Goal: Transaction & Acquisition: Purchase product/service

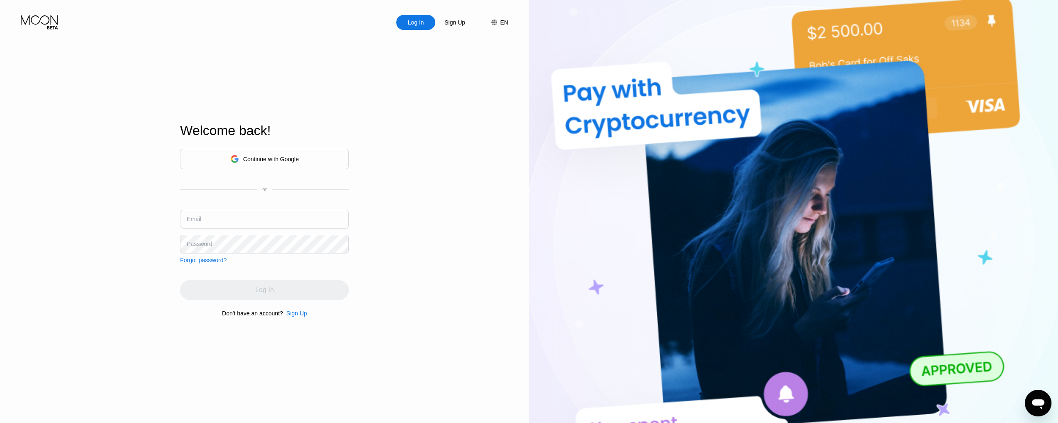
click at [249, 159] on div "Continue with Google" at bounding box center [271, 159] width 56 height 7
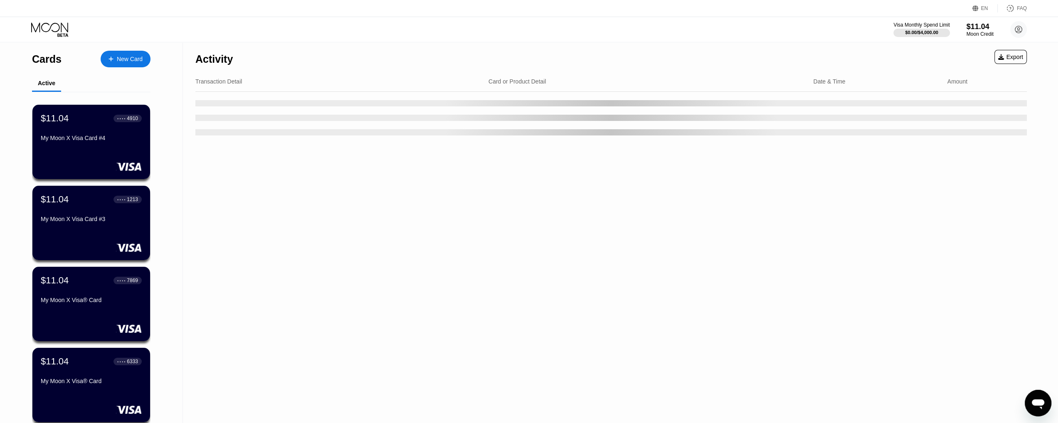
click at [133, 50] on div "Cards New Card" at bounding box center [91, 56] width 118 height 29
click at [133, 56] on div "New Card" at bounding box center [130, 59] width 26 height 7
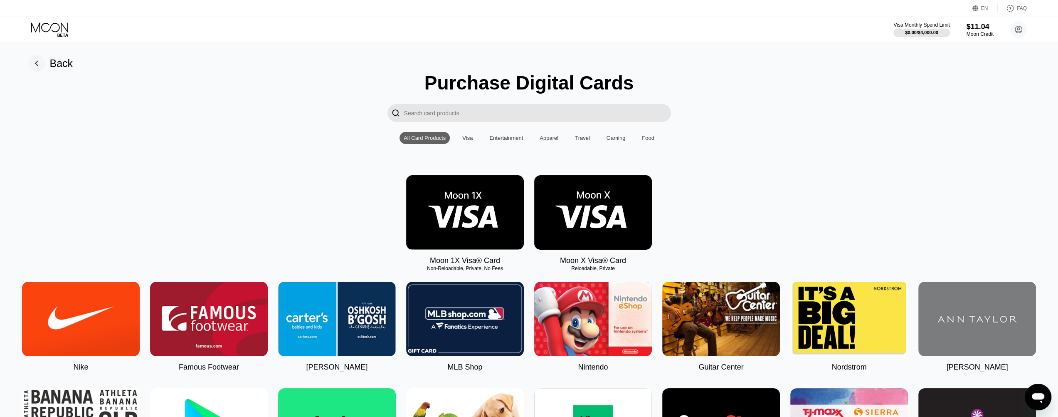
click at [837, 230] on div "Moon 1X Visa® Card Non-Reloadable, Private, No Fees Moon X Visa® Card Reloadabl…" at bounding box center [529, 220] width 1039 height 90
click at [602, 217] on img at bounding box center [593, 212] width 118 height 74
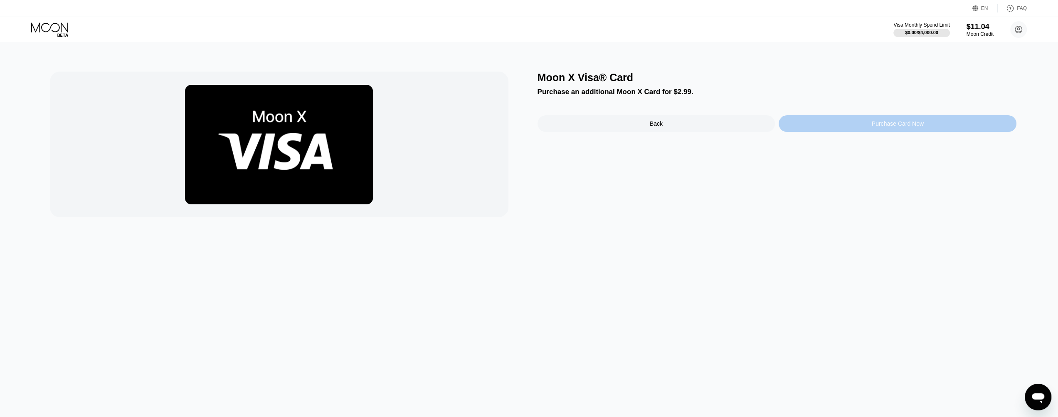
click at [883, 127] on div "Purchase Card Now" at bounding box center [898, 123] width 52 height 7
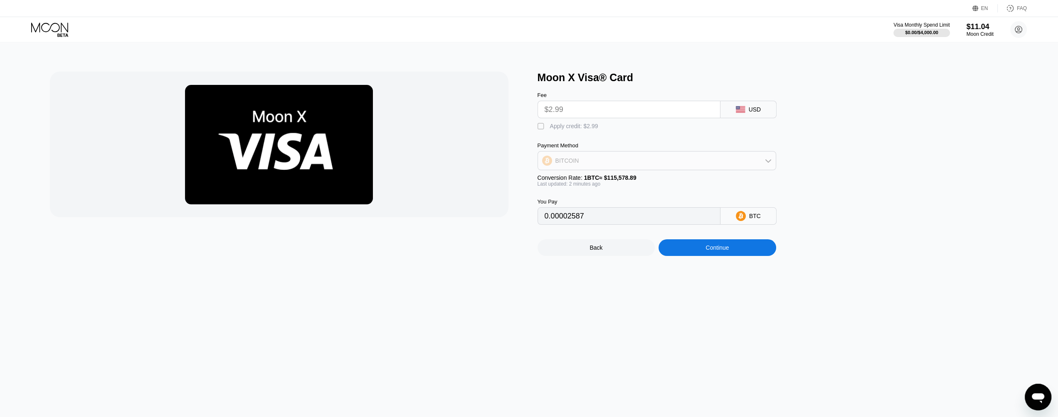
click at [679, 162] on div "BITCOIN" at bounding box center [657, 160] width 238 height 17
click at [873, 153] on div "Moon X Visa® Card Fee $2.99 USD  Apply credit: $2.99 Payment Method BITCOIN BI…" at bounding box center [777, 164] width 479 height 184
click at [793, 131] on div " Apply credit: $2.99" at bounding box center [671, 124] width 266 height 12
click at [737, 131] on div " Apply credit: $2.99" at bounding box center [671, 124] width 266 height 12
click at [695, 167] on div "BITCOIN" at bounding box center [657, 160] width 238 height 17
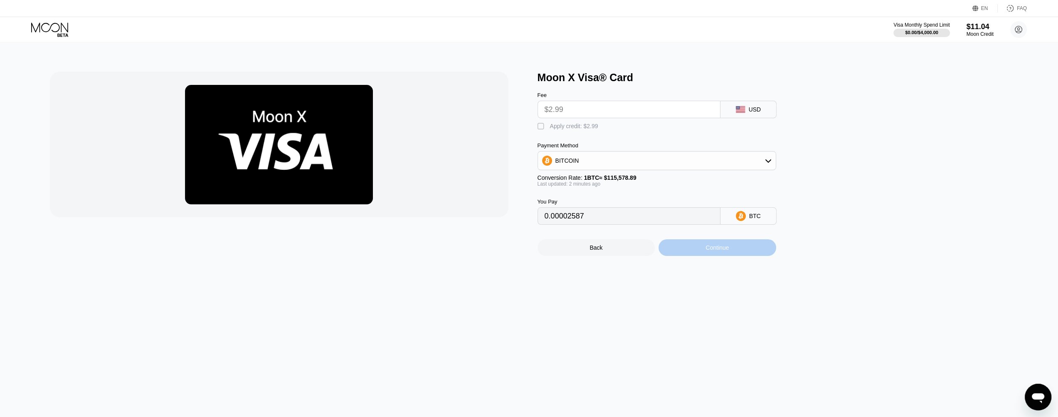
click at [733, 253] on div "Continue" at bounding box center [718, 247] width 118 height 17
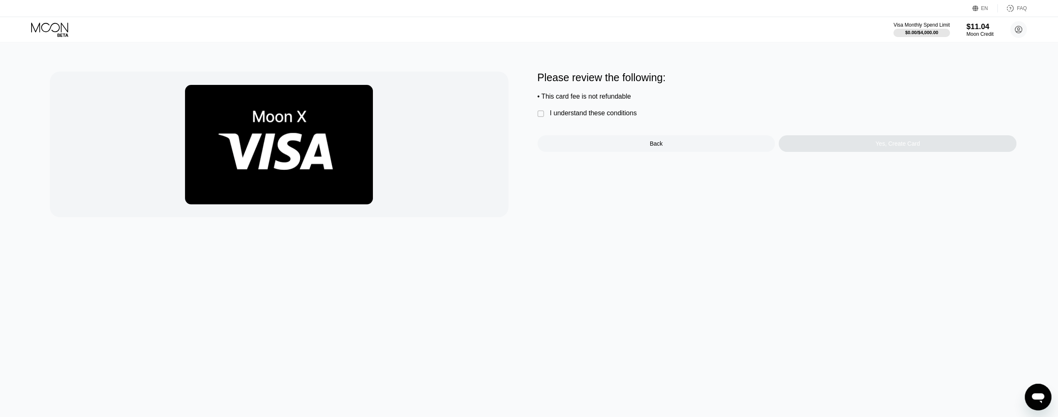
click at [573, 114] on div "I understand these conditions" at bounding box center [593, 112] width 87 height 7
click at [881, 147] on div "Yes, Create Card" at bounding box center [898, 143] width 44 height 7
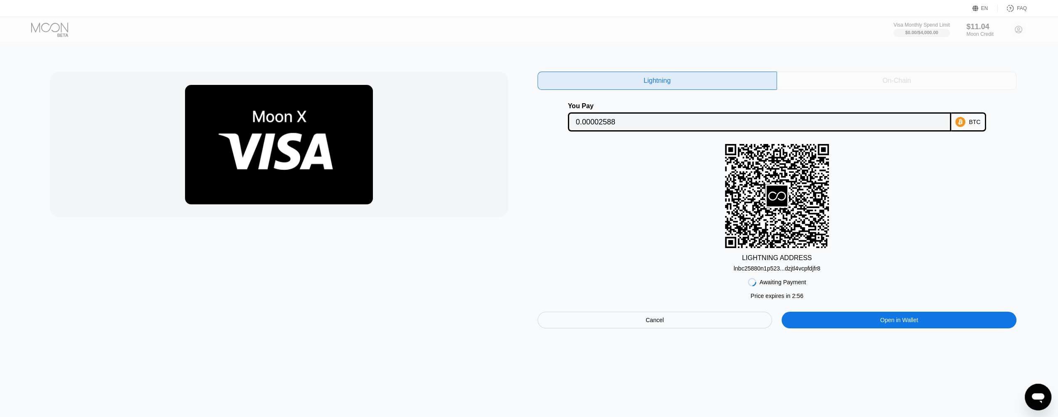
click at [847, 85] on div "On-Chain" at bounding box center [896, 81] width 239 height 18
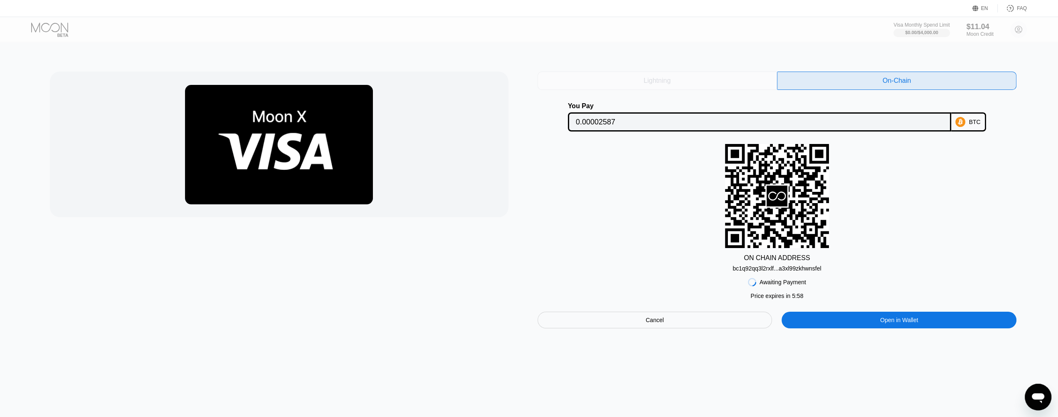
click at [644, 84] on div "Lightning" at bounding box center [657, 81] width 27 height 8
type input "0.00002588"
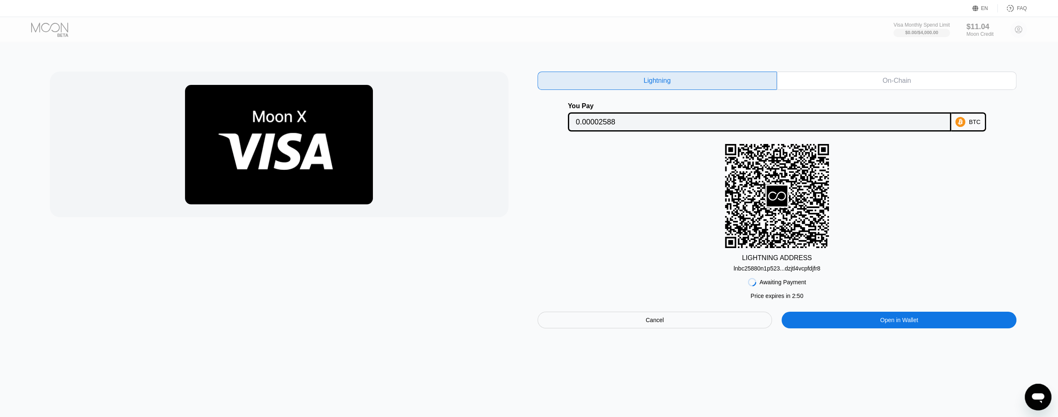
click at [655, 323] on div "Cancel" at bounding box center [655, 319] width 18 height 7
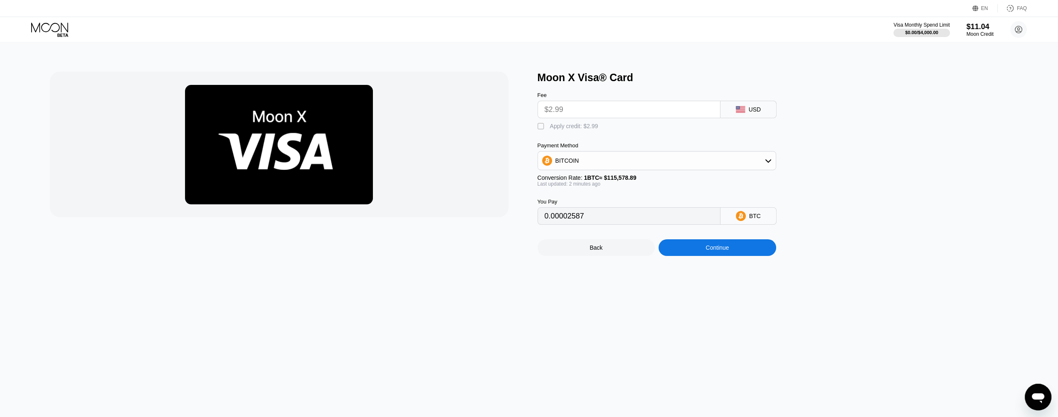
click at [603, 169] on div "BITCOIN" at bounding box center [657, 160] width 238 height 17
click at [788, 160] on div "Fee $2.99 USD  Apply credit: $2.99 Payment Method BITCOIN BITCOIN USDT on TRON…" at bounding box center [671, 154] width 266 height 141
click at [808, 152] on div "Moon X Visa® Card Fee $2.99 USD  Apply credit: $2.99 Payment Method BITCOIN BI…" at bounding box center [777, 164] width 479 height 184
click at [632, 131] on div " Apply credit: $2.99" at bounding box center [671, 124] width 266 height 12
click at [533, 129] on div "Moon X Visa® Card Fee $2.99 USD  Apply credit: $2.99 Payment Method BITCOIN BI…" at bounding box center [529, 164] width 959 height 184
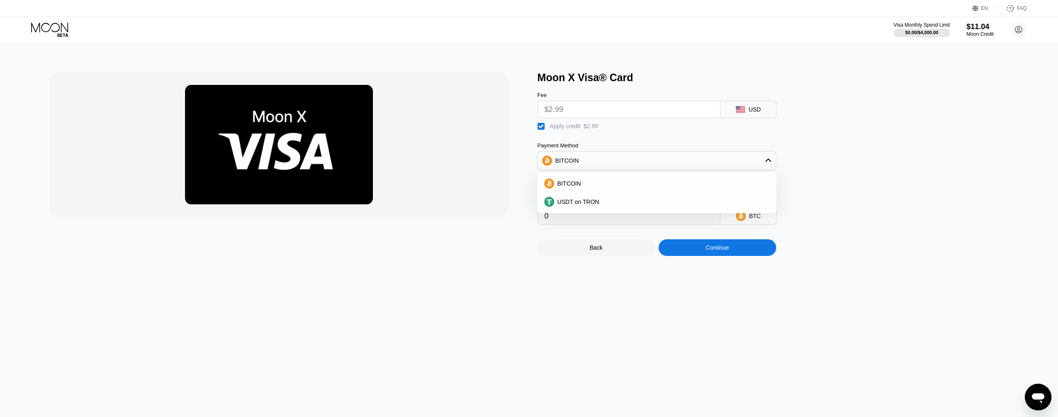
click at [672, 147] on div "Payment Method" at bounding box center [657, 145] width 239 height 6
click at [687, 159] on div "BITCOIN" at bounding box center [657, 160] width 238 height 17
click at [637, 223] on input "0" at bounding box center [629, 215] width 169 height 17
click at [563, 131] on div " Apply credit: $2.99" at bounding box center [570, 126] width 65 height 8
click at [563, 131] on div " Apply credit: $2.99" at bounding box center [570, 126] width 65 height 8
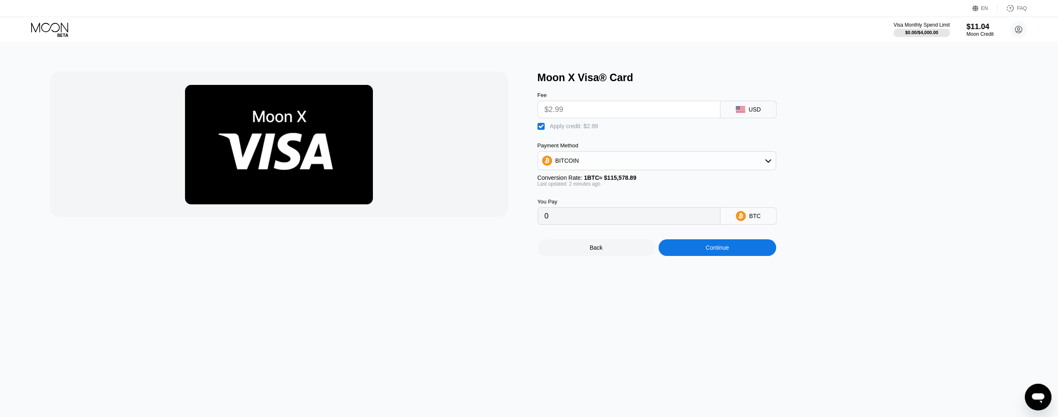
click at [563, 131] on div " Apply credit: $2.99" at bounding box center [570, 126] width 65 height 8
click at [563, 131] on div " Apply credit: $2.99" at bounding box center [570, 126] width 65 height 8
type input "0"
click at [724, 251] on div "Continue" at bounding box center [717, 247] width 23 height 7
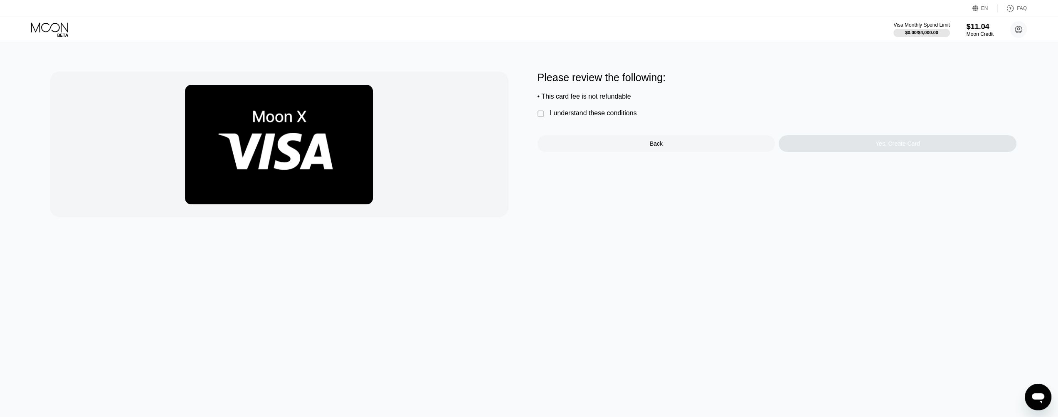
click at [564, 117] on div "I understand these conditions" at bounding box center [593, 112] width 87 height 7
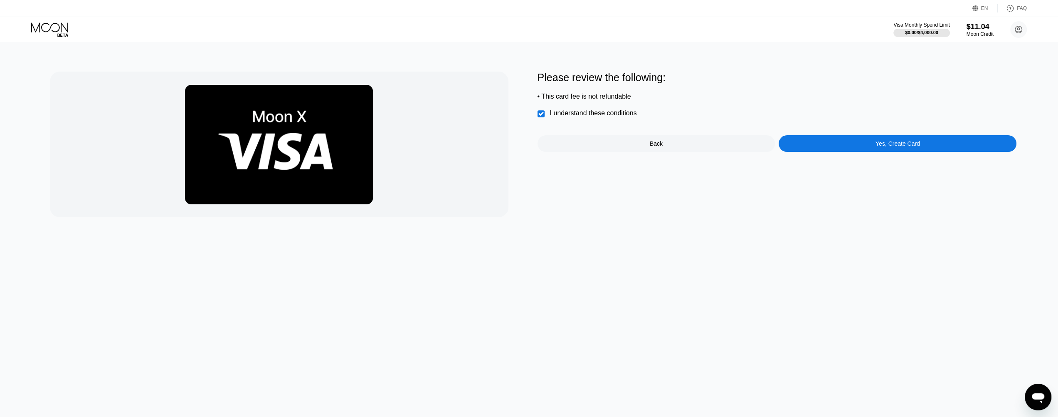
click at [875, 152] on div "Yes, Create Card" at bounding box center [898, 143] width 238 height 17
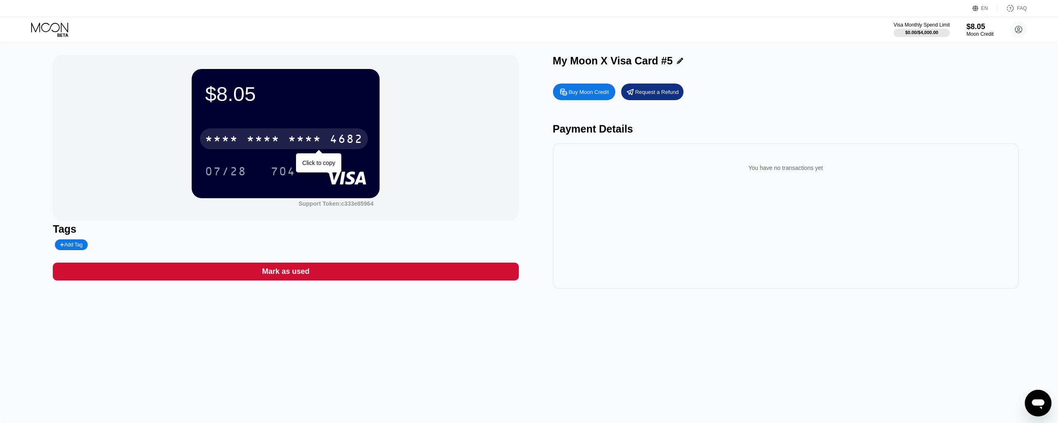
click at [259, 145] on div "* * * *" at bounding box center [263, 139] width 33 height 13
click at [286, 140] on div "[CREDIT_CARD_NUMBER]" at bounding box center [284, 138] width 168 height 21
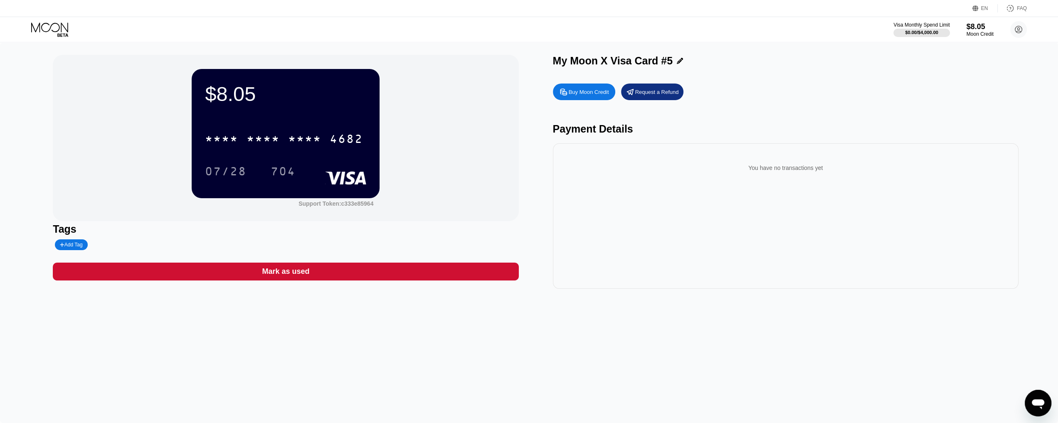
click at [55, 27] on icon at bounding box center [50, 29] width 39 height 15
